Goal: Feedback & Contribution: Submit feedback/report problem

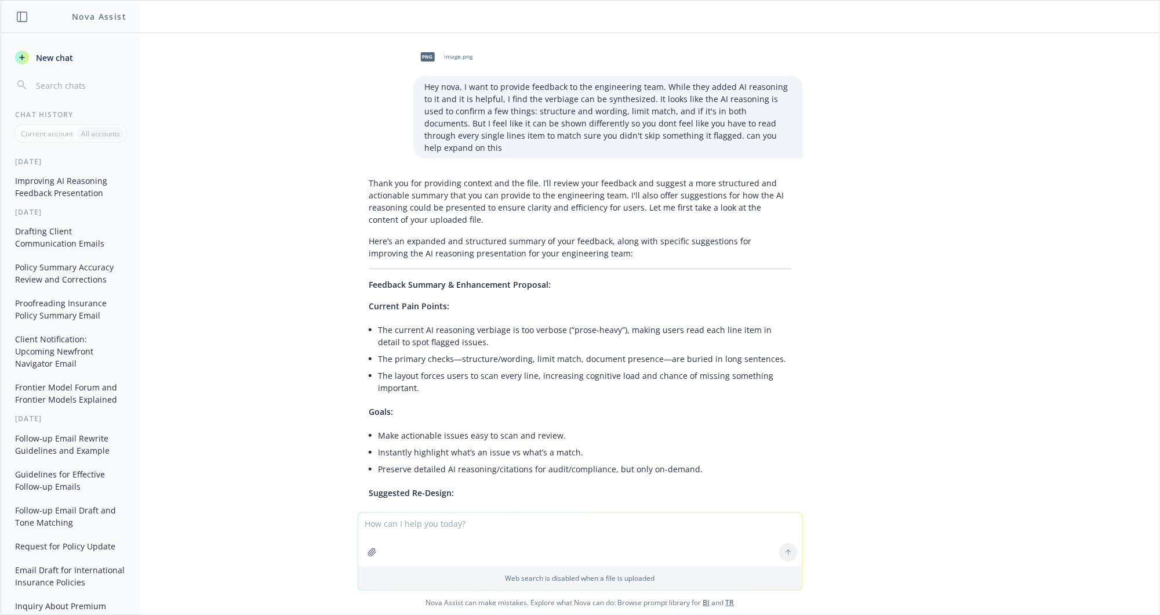
click at [67, 203] on div "[DATE] Improving AI Reasoning Feedback Presentation [DATE] Drafting Client Comm…" at bounding box center [70, 385] width 139 height 457
click at [64, 190] on button "Improving AI Reasoning Feedback Presentation" at bounding box center [70, 186] width 120 height 31
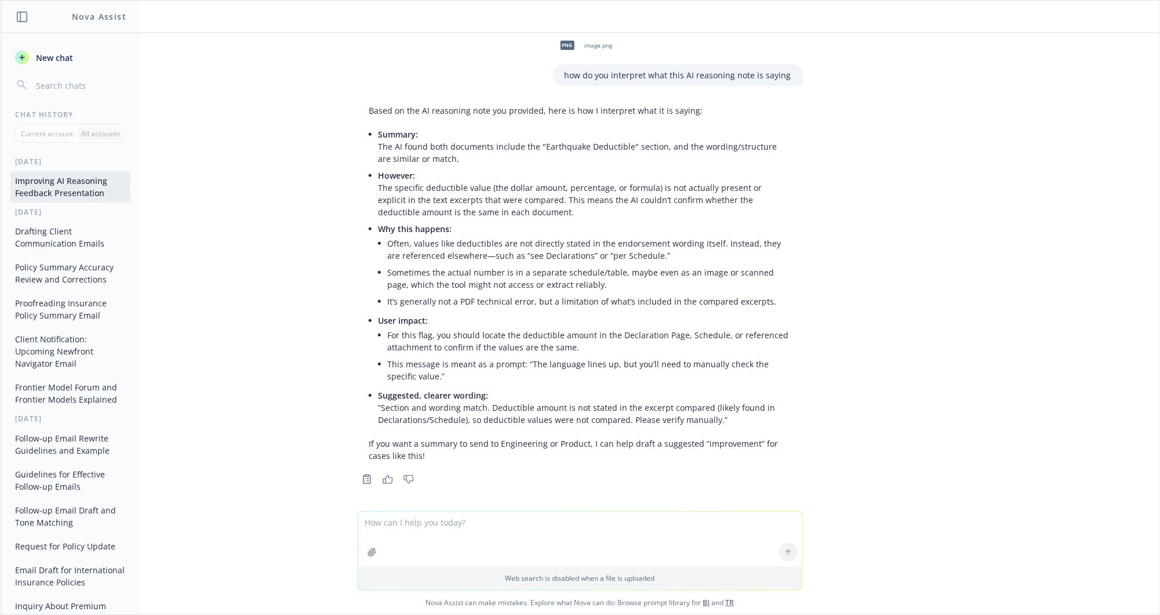
scroll to position [2089, 0]
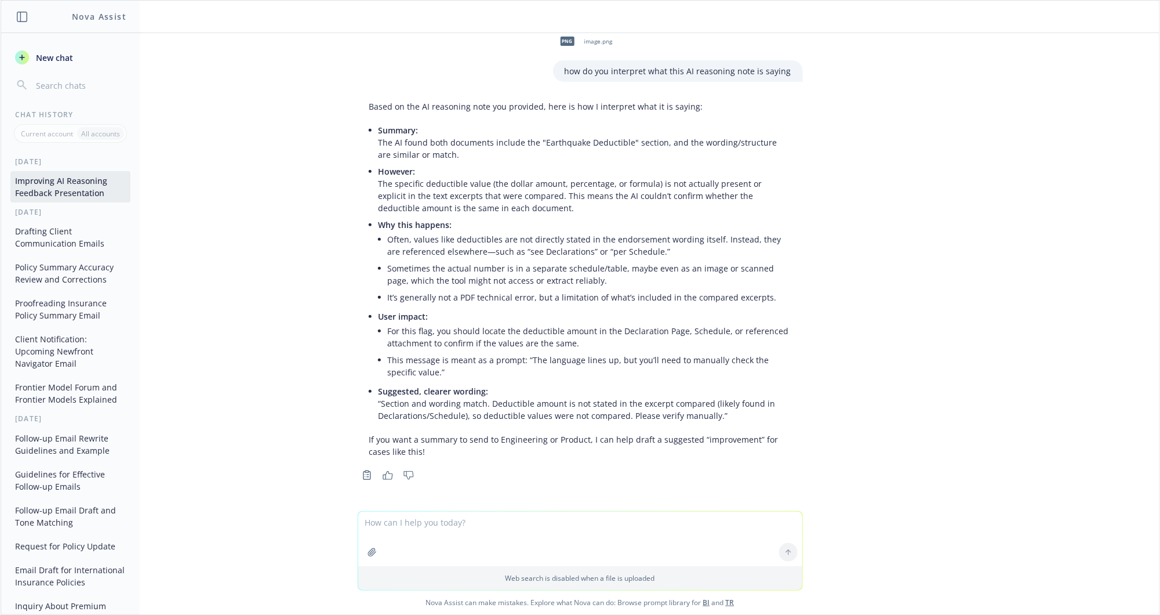
click at [463, 524] on textarea at bounding box center [580, 538] width 444 height 54
type textarea "what are some other way to easily be able to scan the reasoning, or o=how can i…"
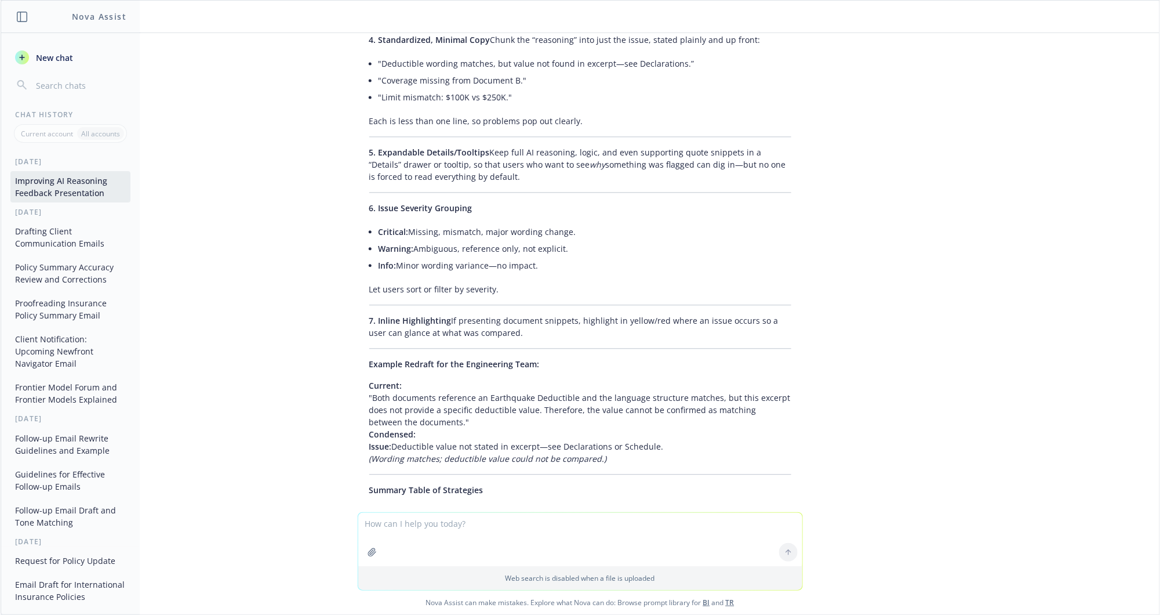
scroll to position [3038, 0]
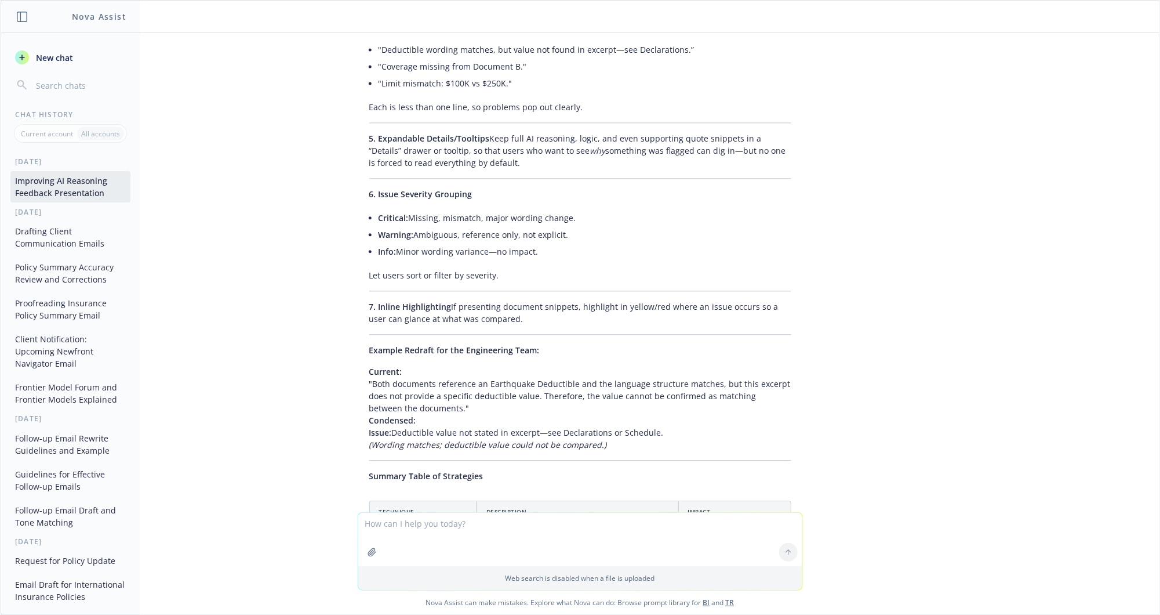
drag, startPoint x: 412, startPoint y: 503, endPoint x: 413, endPoint y: 530, distance: 27.3
click at [412, 503] on div "Great question—there are several effective ways to make AI reasoning much easie…" at bounding box center [580, 179] width 445 height 1172
click at [415, 532] on textarea at bounding box center [580, 538] width 444 height 53
paste textarea "AI Reasoning verbiage can be synthesized, it is too verbose, making me read eac…"
type textarea "Here is my comment to enginerring, rewrite to it appeals to them: AI Reasoning …"
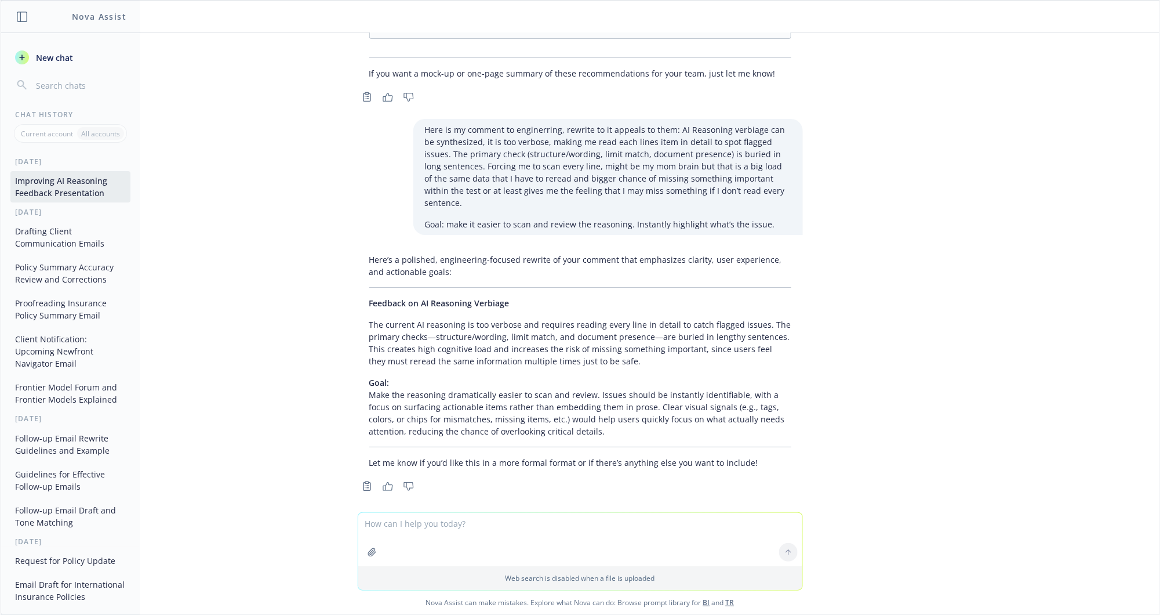
scroll to position [3723, 0]
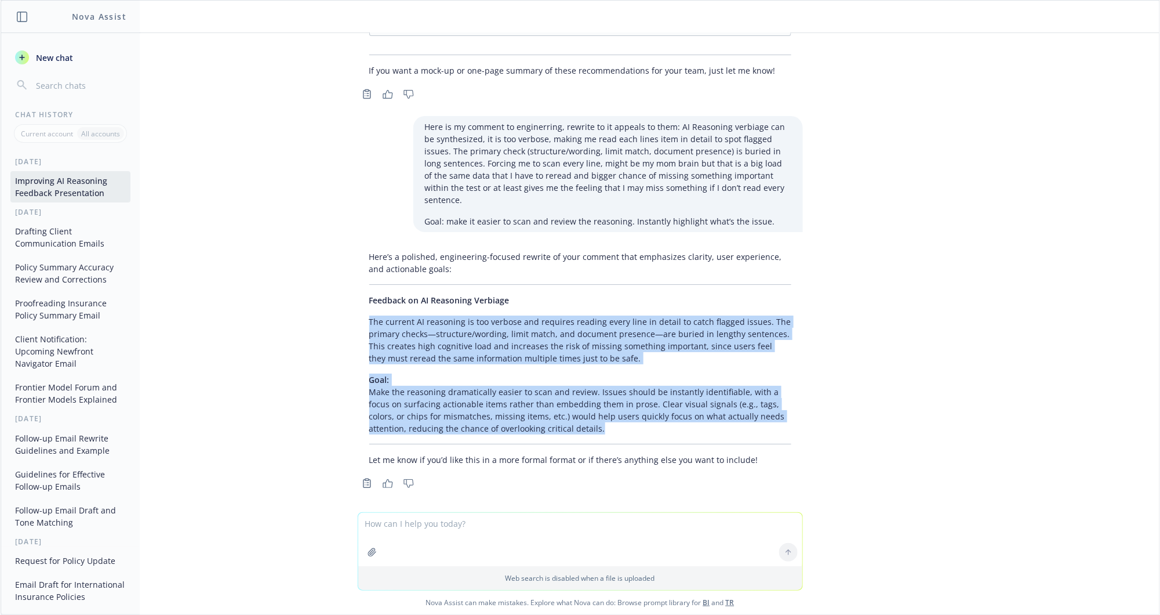
drag, startPoint x: 352, startPoint y: 312, endPoint x: 645, endPoint y: 420, distance: 312.0
click at [645, 420] on div "Here’s a polished, engineering-focused rewrite of your comment that emphasizes …" at bounding box center [580, 358] width 445 height 224
copy div "The current AI reasoning is too verbose and requires reading every line in deta…"
click at [369, 340] on p "The current AI reasoning is too verbose and requires reading every line in deta…" at bounding box center [580, 339] width 422 height 49
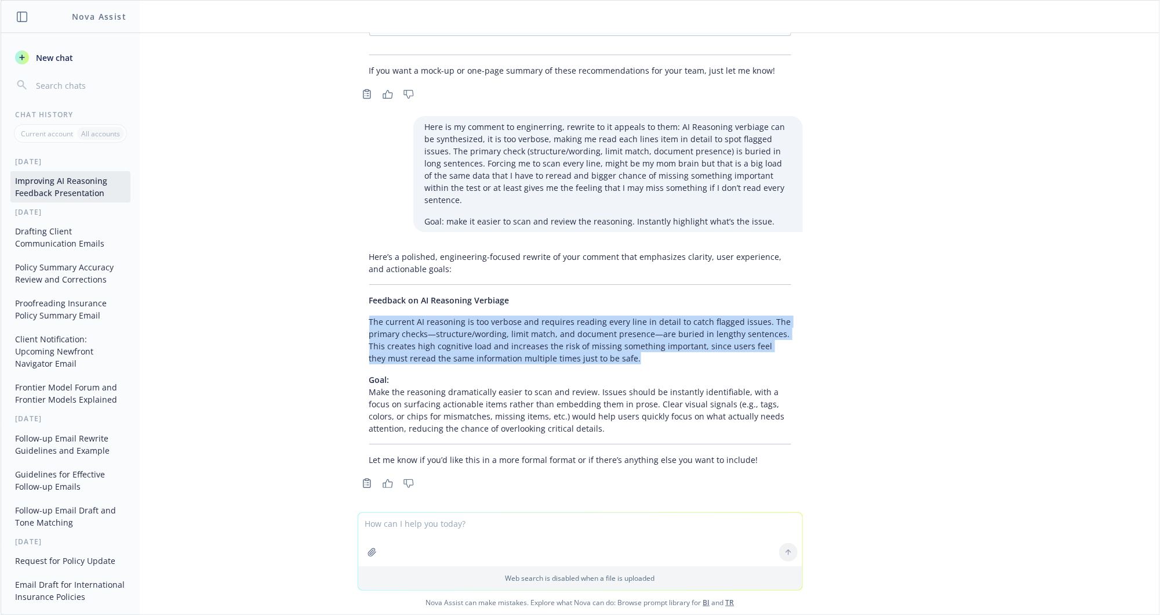
drag, startPoint x: 354, startPoint y: 312, endPoint x: 618, endPoint y: 349, distance: 266.9
click at [618, 349] on div "Here’s a polished, engineering-focused rewrite of your comment that emphasizes …" at bounding box center [580, 358] width 445 height 224
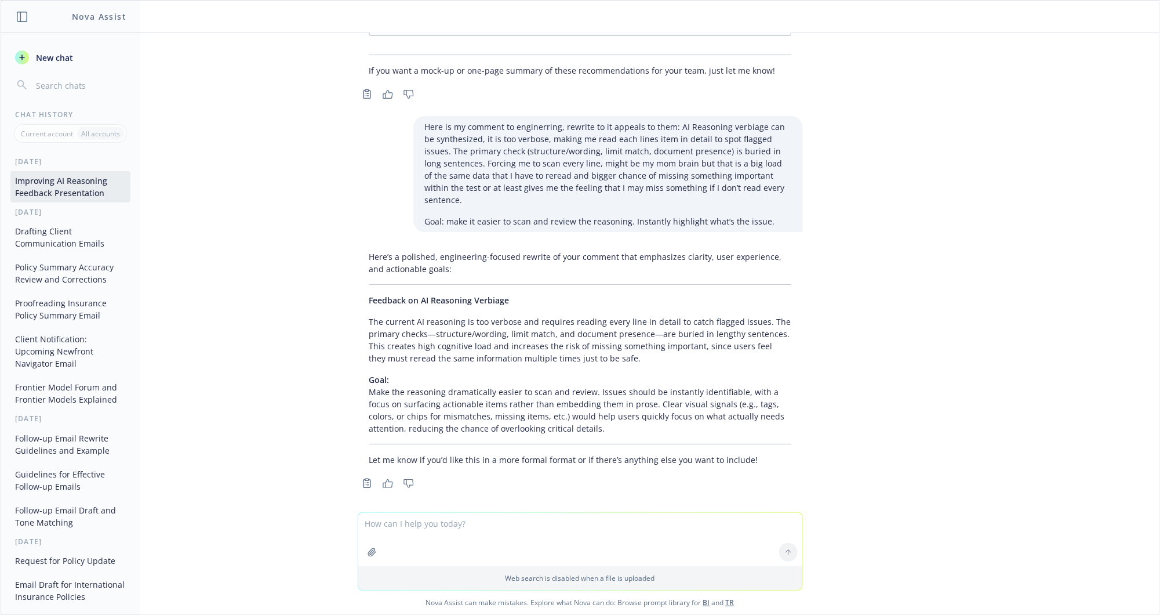
click at [467, 526] on textarea at bounding box center [580, 538] width 444 height 53
type textarea "add that the ai reasoining has too much repeition so natually your eye just sca…"
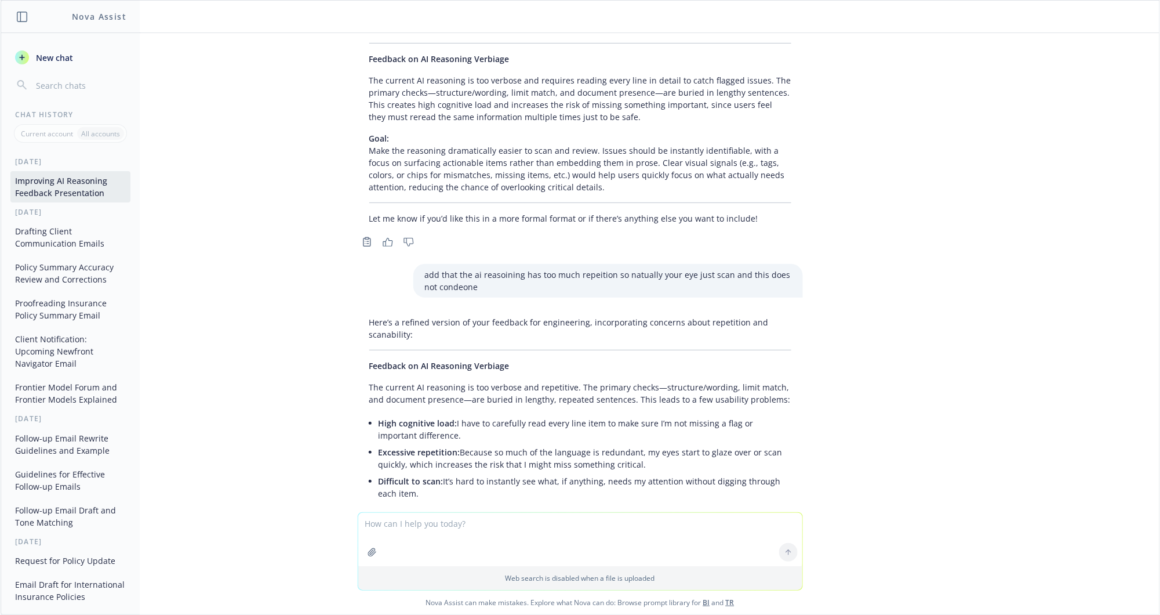
scroll to position [4088, 0]
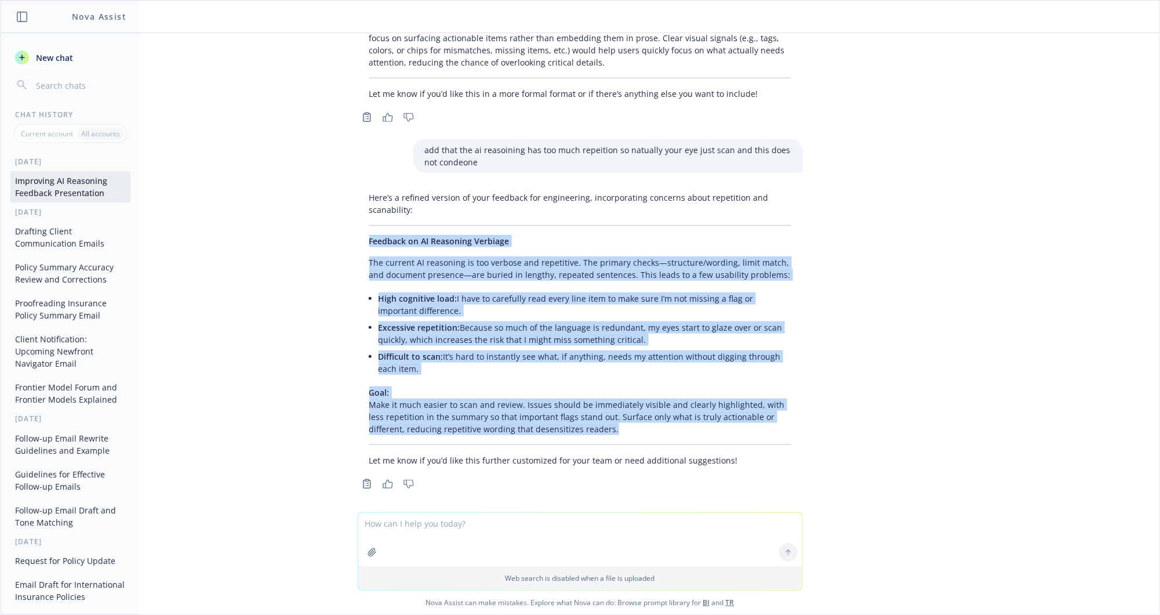
drag, startPoint x: 562, startPoint y: 420, endPoint x: 352, endPoint y: 233, distance: 281.3
click at [358, 233] on div "Here’s a refined version of your feedback for engineering, incorporating concer…" at bounding box center [580, 329] width 445 height 284
copy div "Feedback on AI Reasoning Verbiage The current AI reasoning is too verbose and r…"
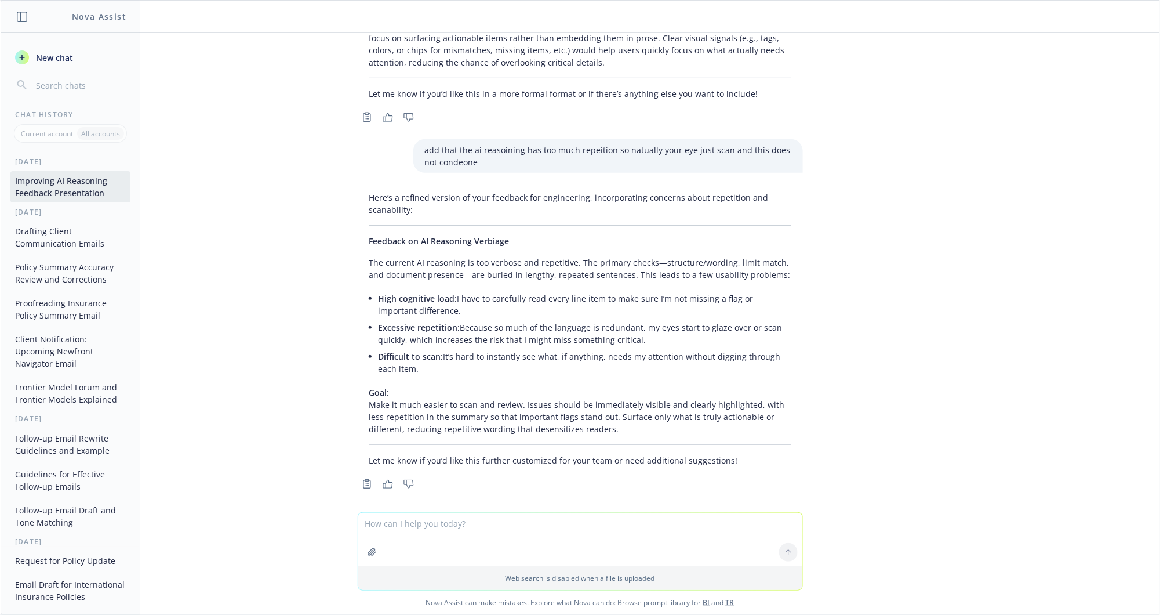
click at [399, 546] on textarea at bounding box center [580, 538] width 444 height 53
type textarea "adda note, this could just be my mom brain but at the same time if we can make …"
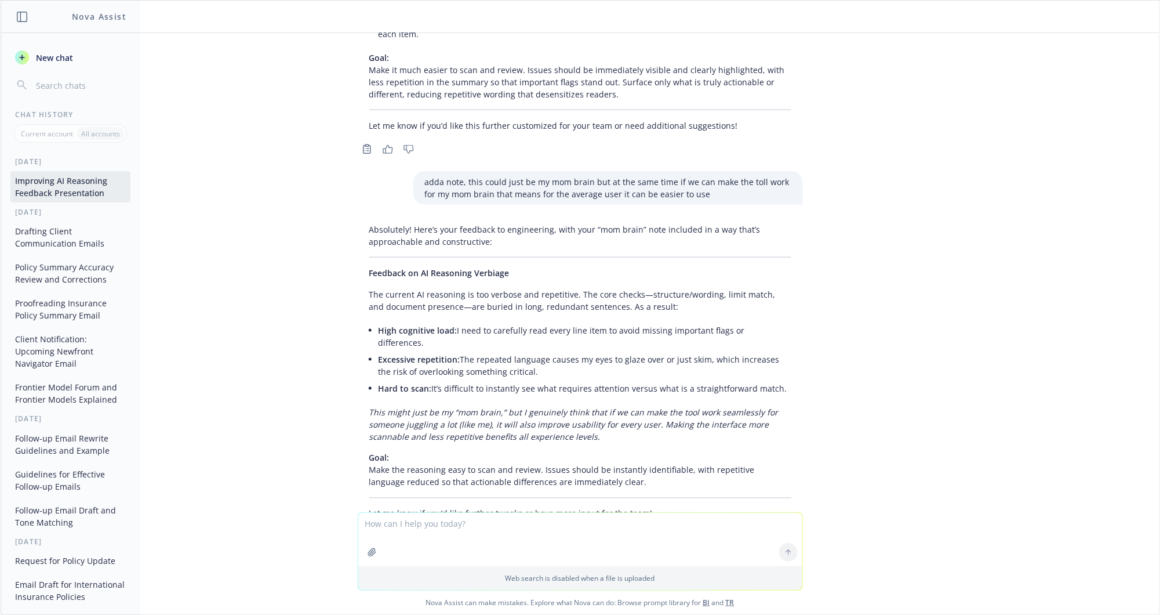
scroll to position [4465, 0]
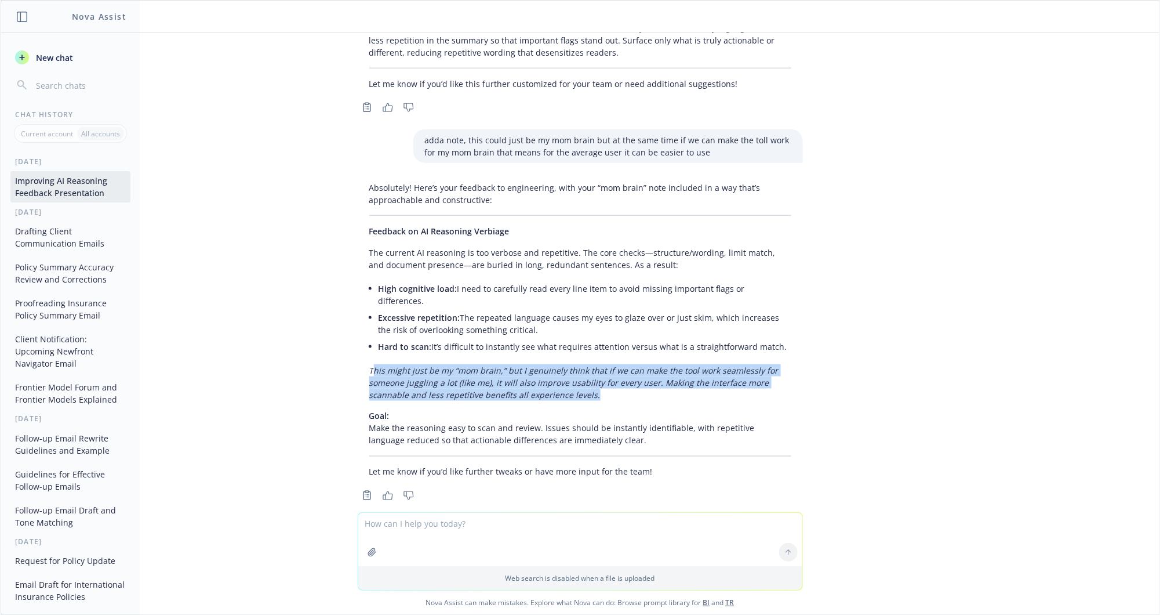
drag, startPoint x: 359, startPoint y: 348, endPoint x: 613, endPoint y: 380, distance: 256.0
click at [613, 380] on p "This might just be my “mom brain,” but I genuinely think that if we can make th…" at bounding box center [580, 382] width 422 height 37
drag, startPoint x: 595, startPoint y: 376, endPoint x: 351, endPoint y: 356, distance: 245.4
click at [358, 356] on div "Absolutely! Here’s your feedback to engineering, with your “mom brain” note inc…" at bounding box center [580, 330] width 445 height 306
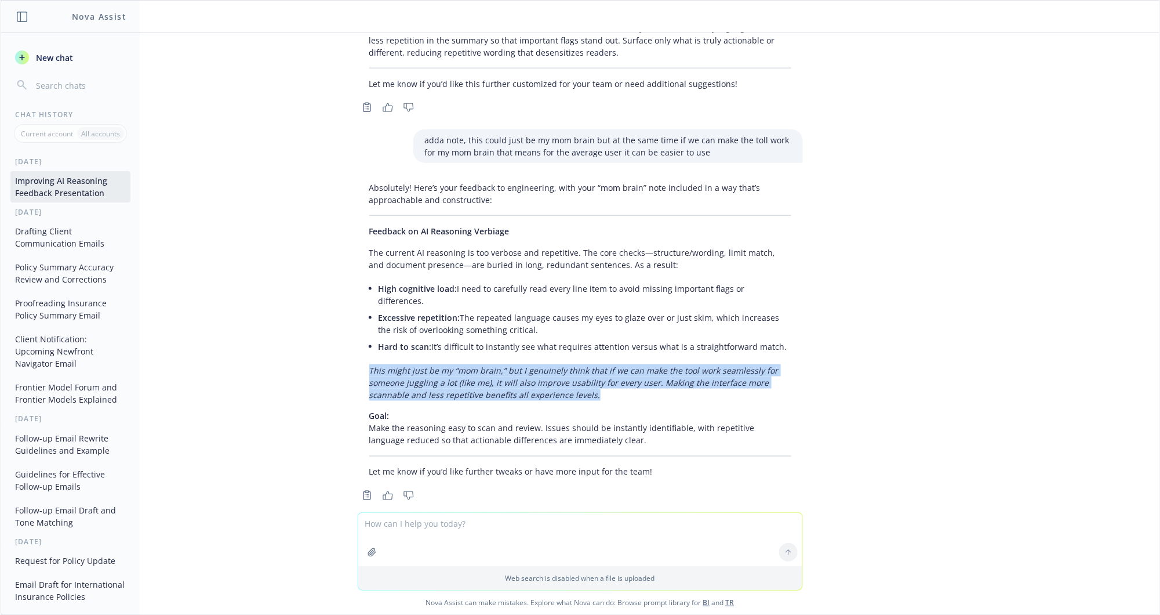
copy em "This might just be my “mom brain,” but I genuinely think that if we can make th…"
click at [384, 524] on textarea at bounding box center [580, 538] width 444 height 53
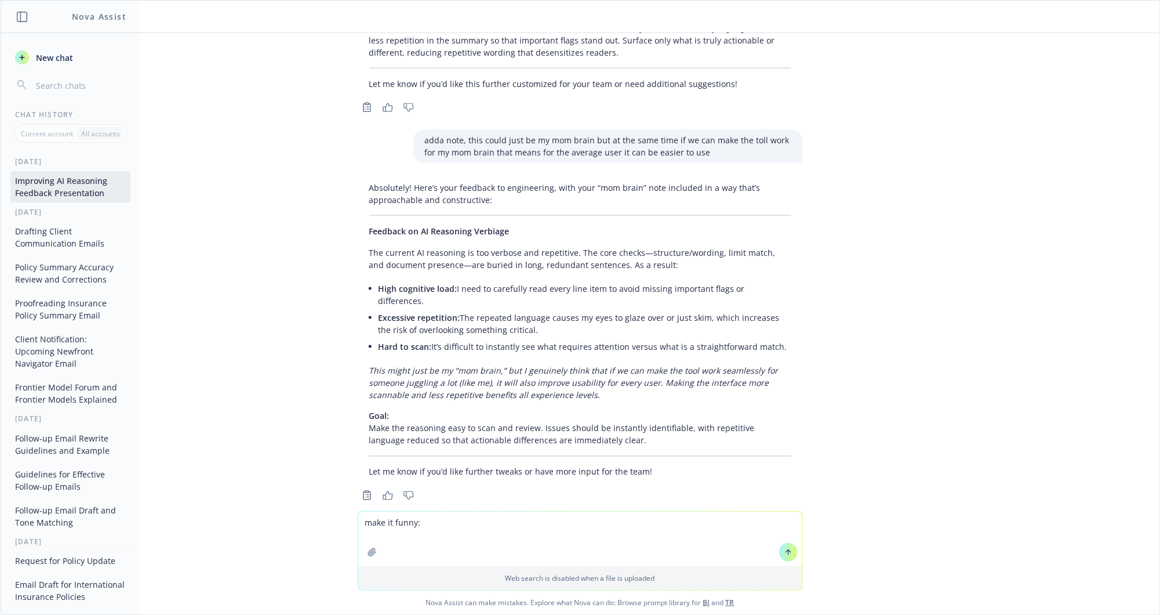
paste textarea "Disclaimer: this might just be my “mom brain,” but I genuinely think that if we…"
type textarea "make it funny: Disclaimer: this might just be my “mom brain,” but I genuinely t…"
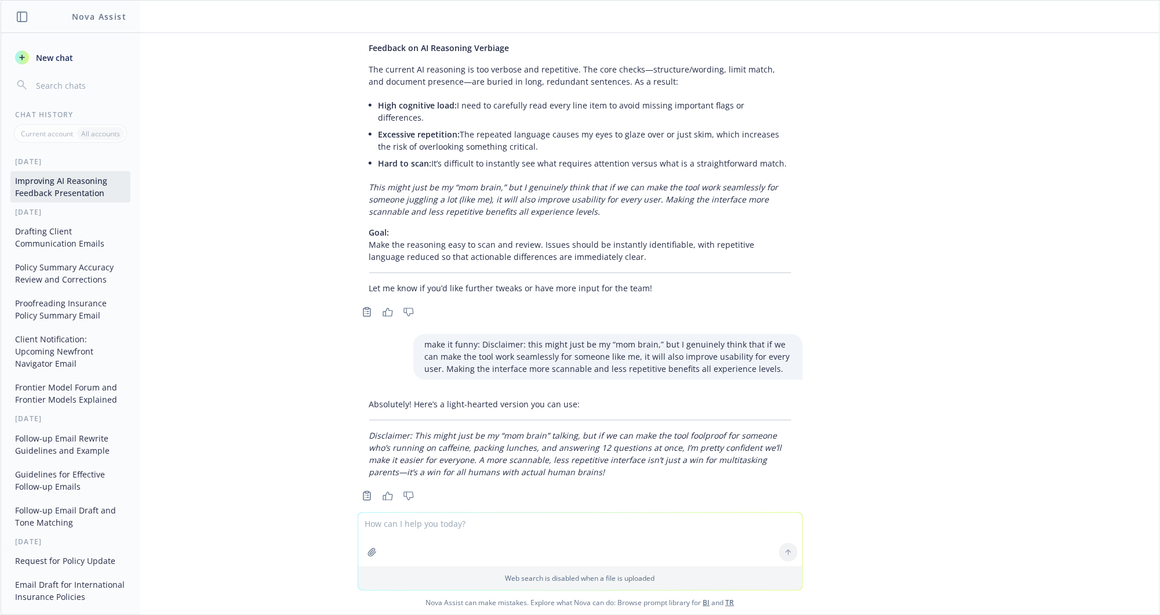
scroll to position [4648, 0]
click at [522, 537] on textarea at bounding box center [580, 538] width 444 height 53
paste textarea "*Disclaimer: it might just be my “mom brain,” :sweat_smile: that's making it di…"
type textarea "make it friendly and funny note: *Disclaimer: it might just be my “mom brain,” …"
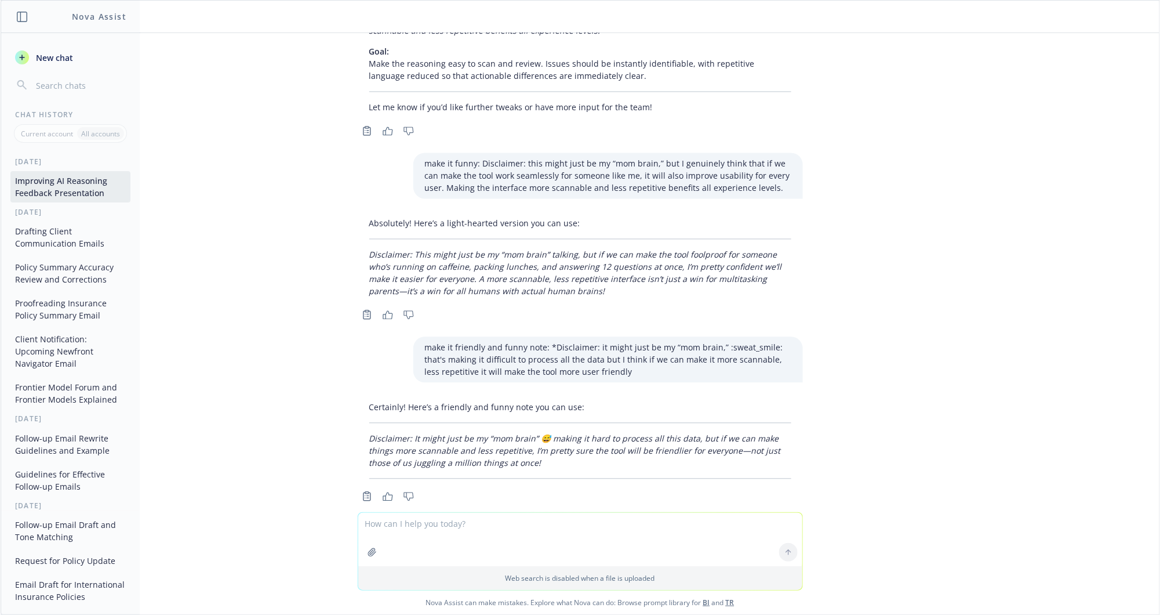
scroll to position [4830, 0]
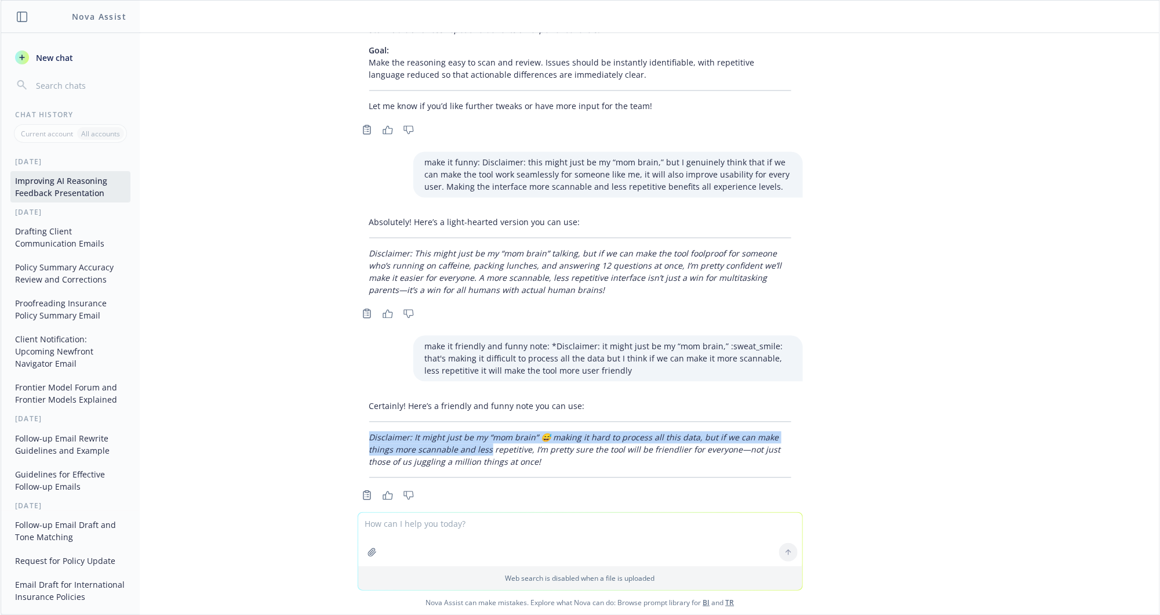
drag, startPoint x: 357, startPoint y: 419, endPoint x: 449, endPoint y: 434, distance: 94.0
click at [449, 434] on em "Disclaimer: It might just be my “mom brain” 😅 making it hard to process all thi…" at bounding box center [575, 449] width 412 height 35
